Goal: Information Seeking & Learning: Learn about a topic

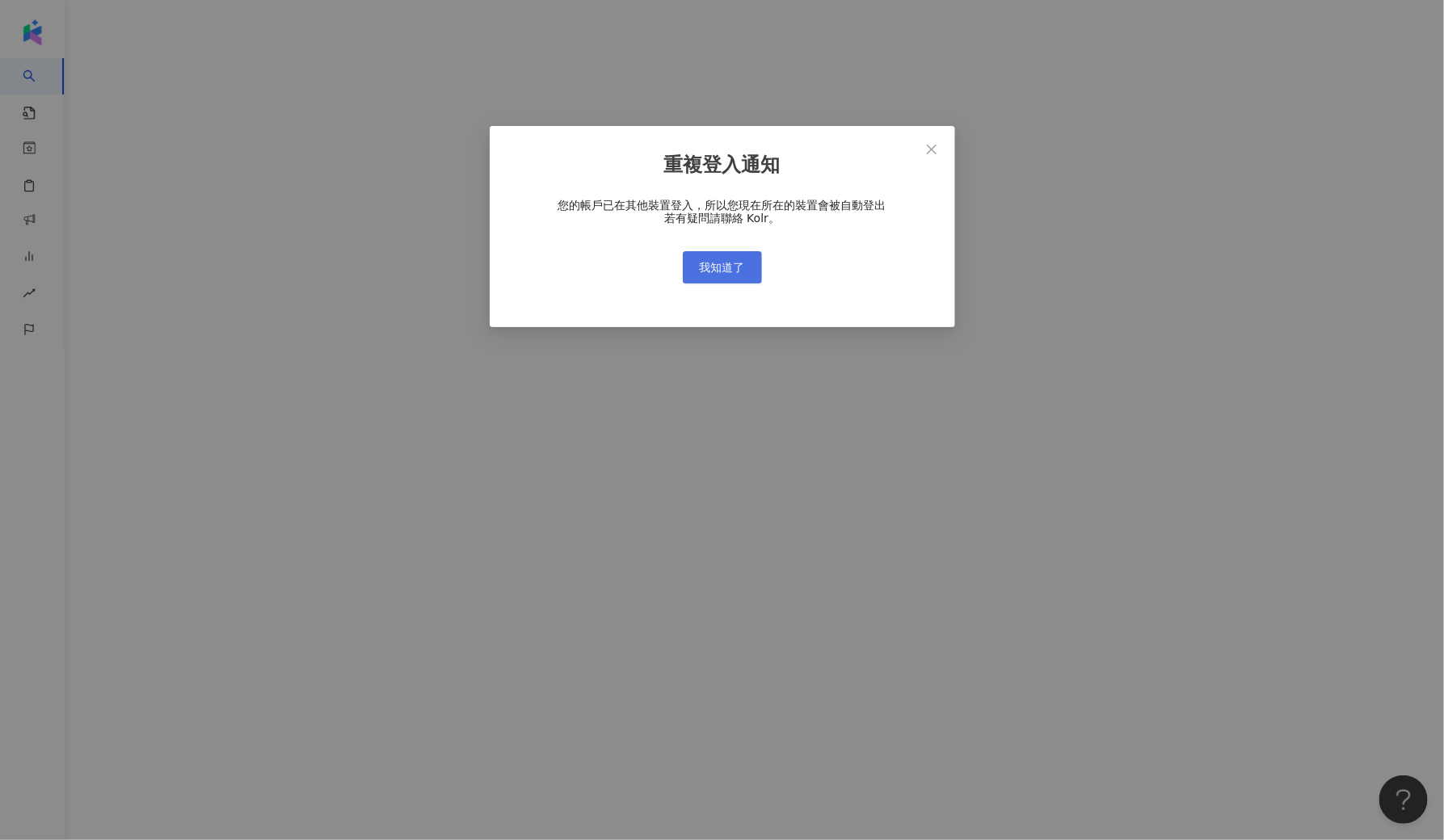
click at [726, 262] on span "我知道了" at bounding box center [722, 267] width 45 height 13
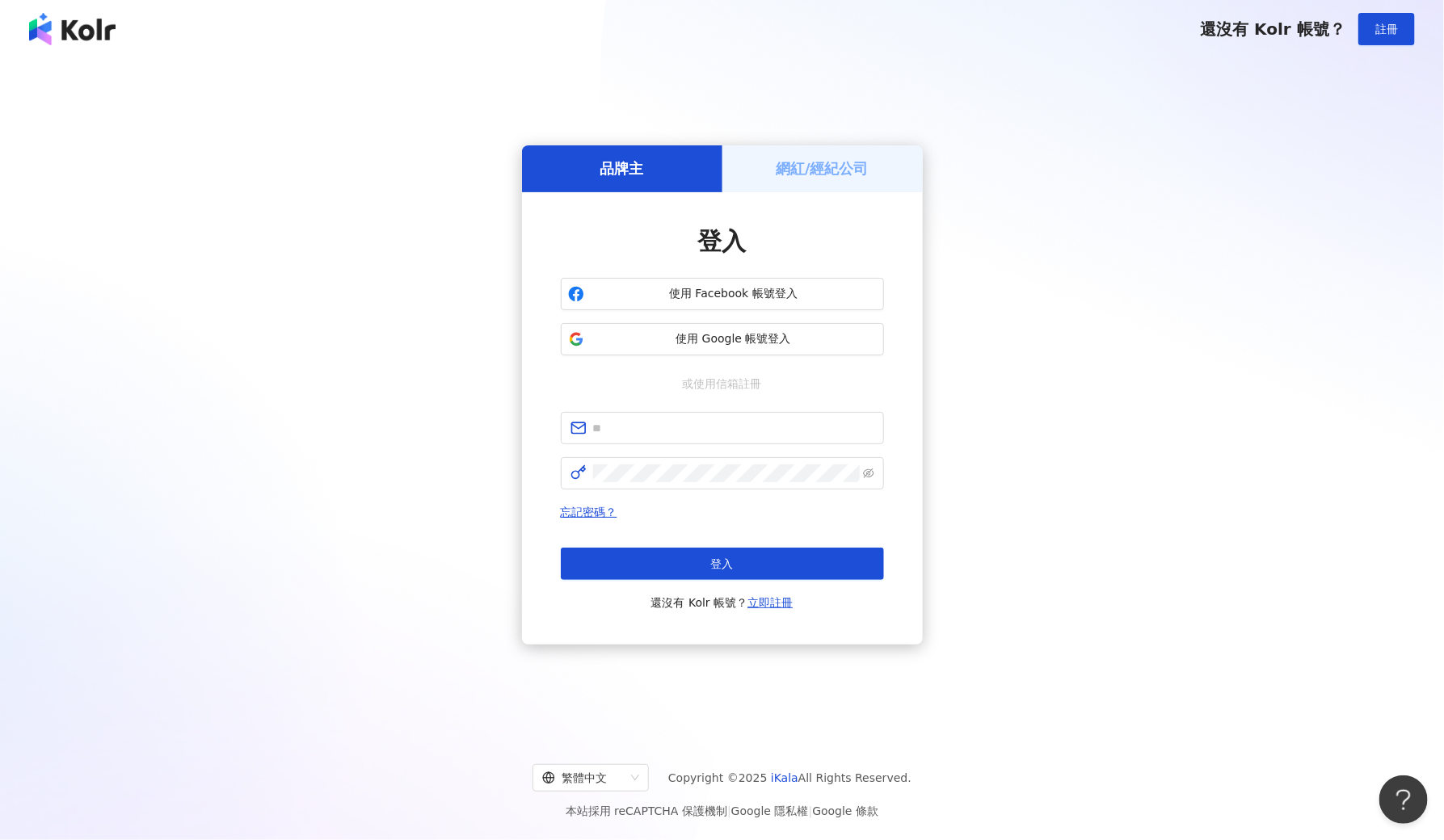
click at [725, 267] on div "重複登入通知 您的帳戶已在其他裝置登入，所以您現在所在的裝置會被自動登出 若有疑問請聯絡 Kolr。 我知道了" at bounding box center [722, 420] width 1444 height 840
type input "**********"
click at [716, 552] on button "登入" at bounding box center [723, 564] width 323 height 33
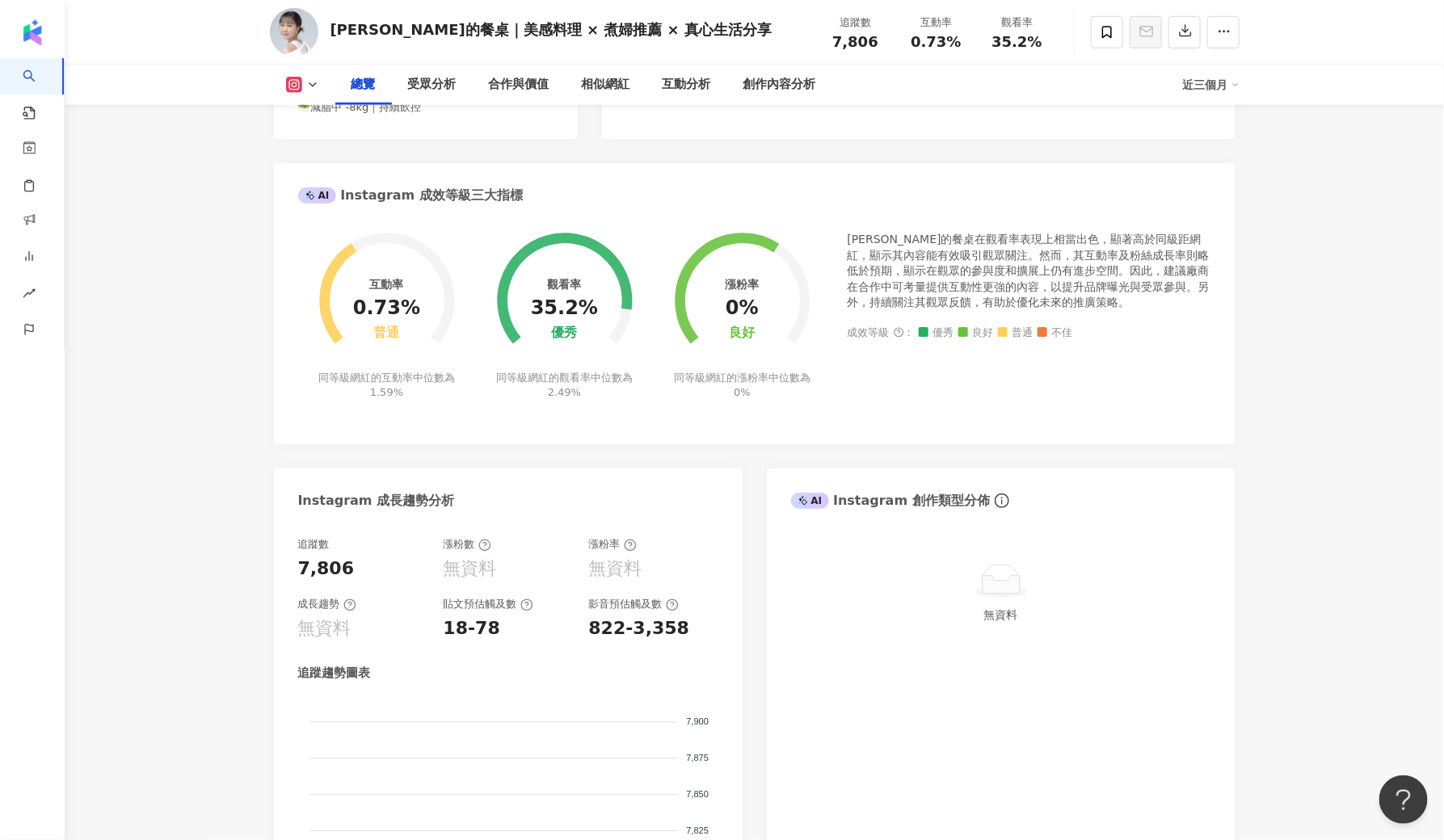
scroll to position [514, 0]
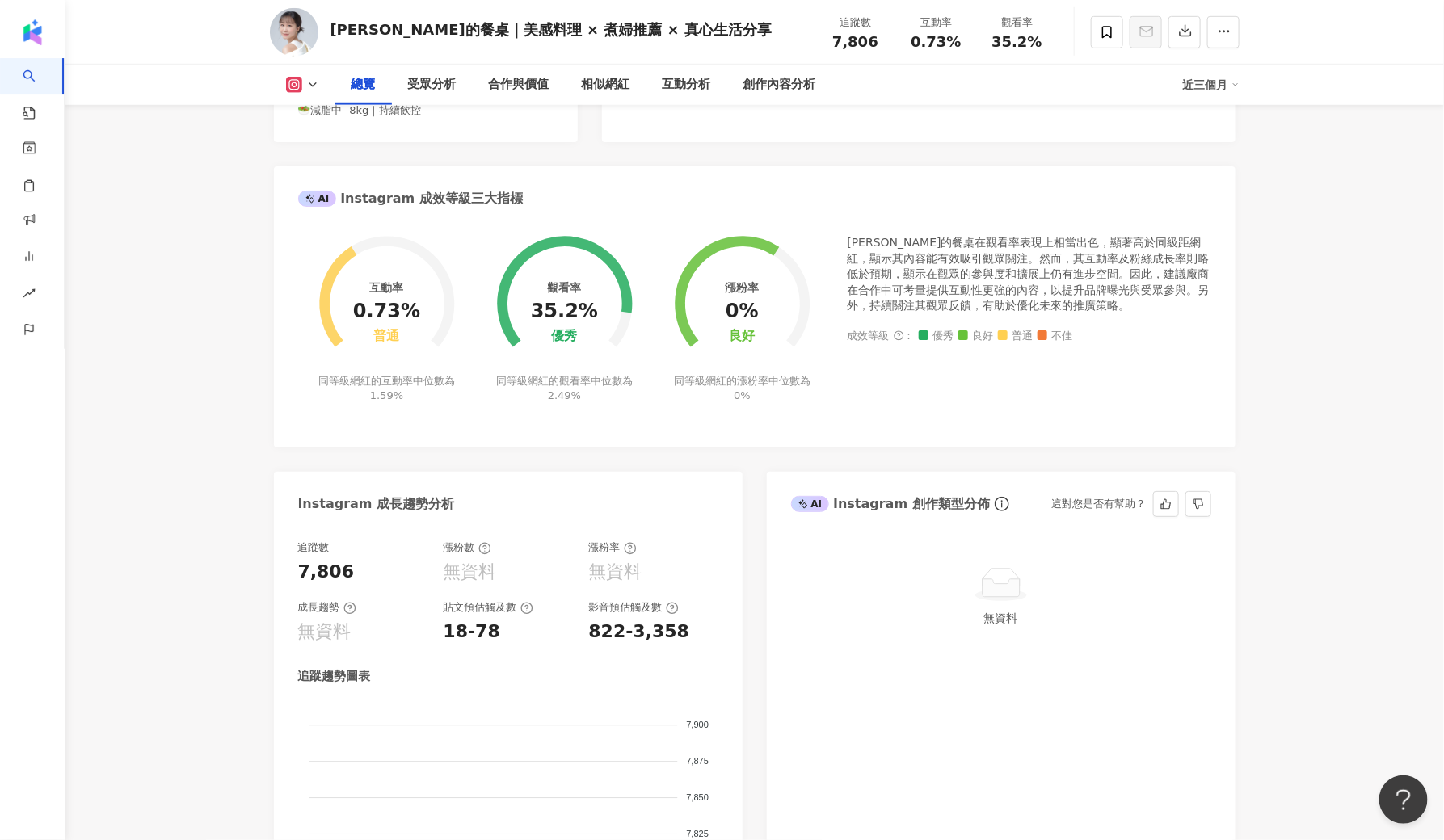
click at [960, 666] on div "無資料" at bounding box center [1001, 740] width 468 height 431
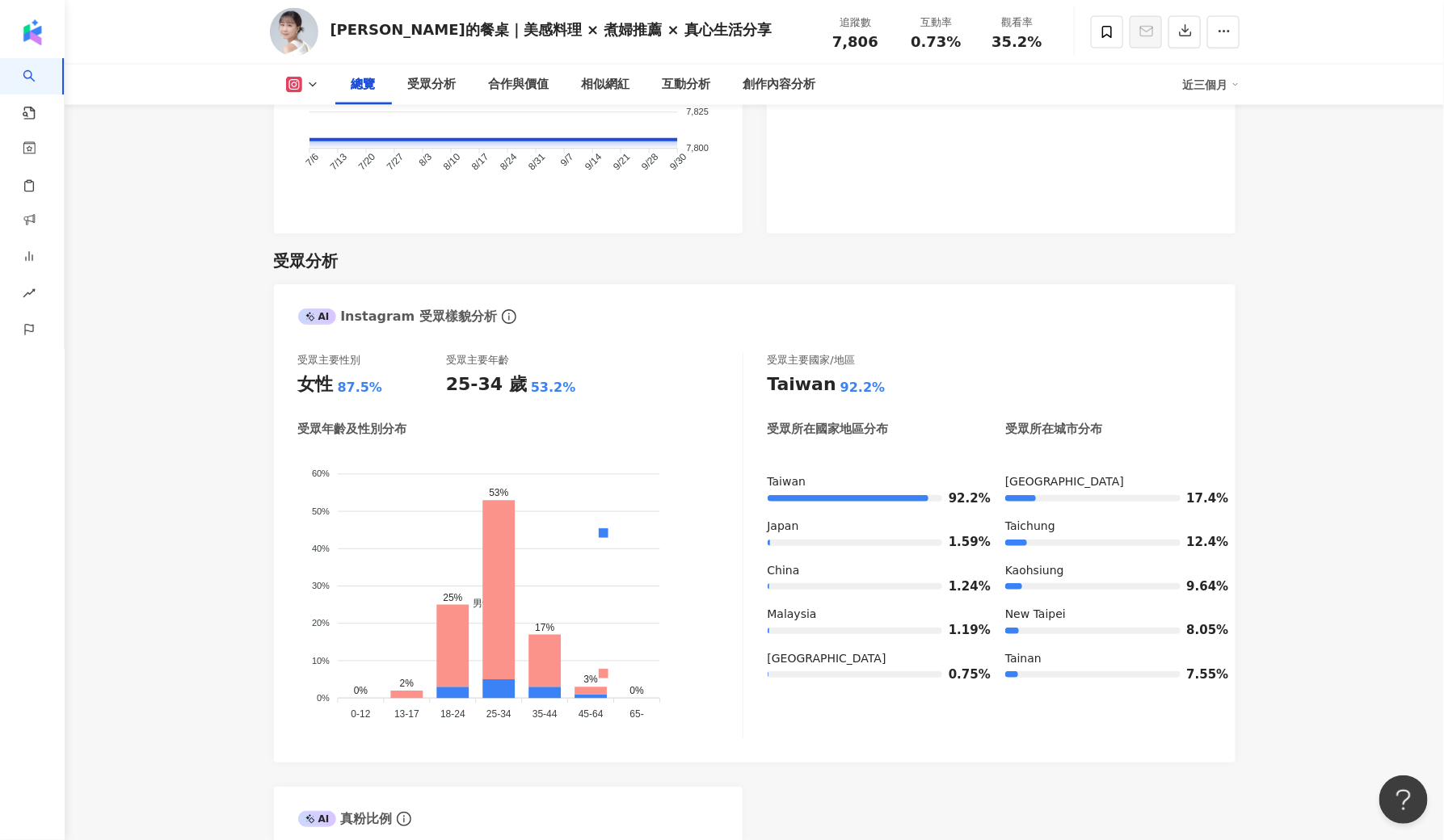
scroll to position [1222, 0]
